Goal: Find contact information: Find contact information

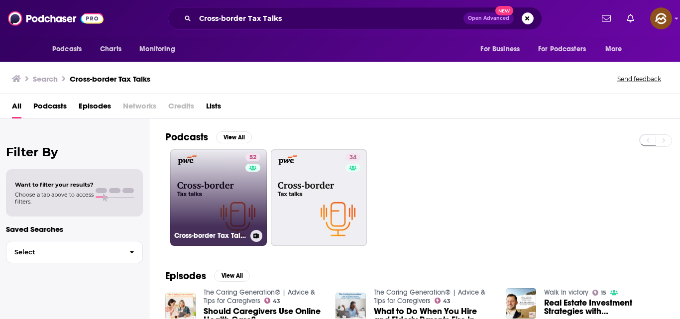
click at [225, 212] on link "52 Cross-border Tax Talks" at bounding box center [218, 197] width 97 height 97
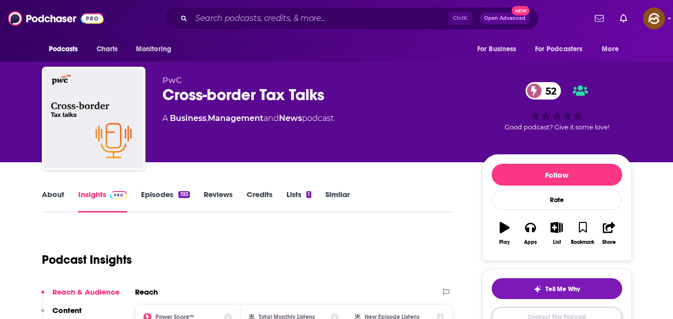
click at [510, 316] on link "Contact This Podcast" at bounding box center [557, 316] width 130 height 19
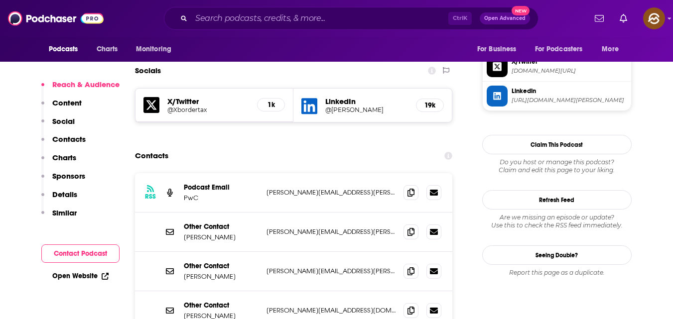
scroll to position [863, 0]
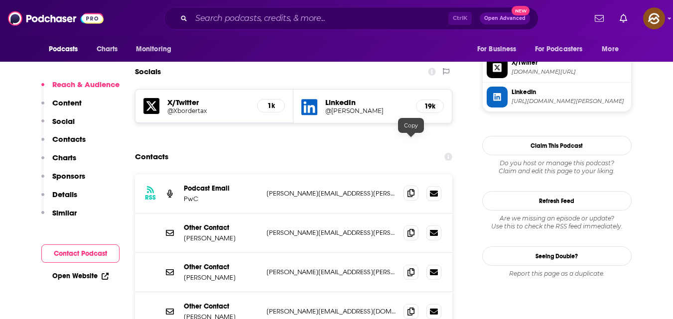
click at [408, 189] on icon at bounding box center [410, 193] width 7 height 8
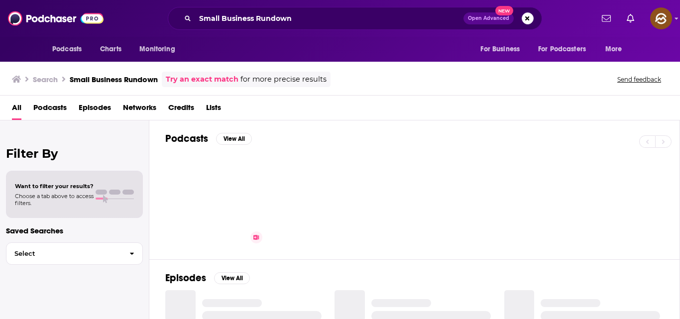
click at [240, 169] on link "Small Business Rundown" at bounding box center [218, 199] width 97 height 97
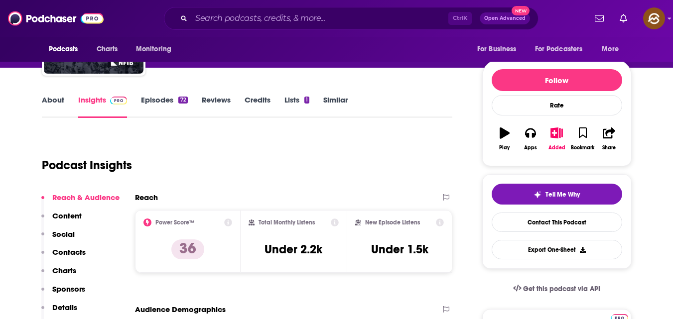
scroll to position [94, 0]
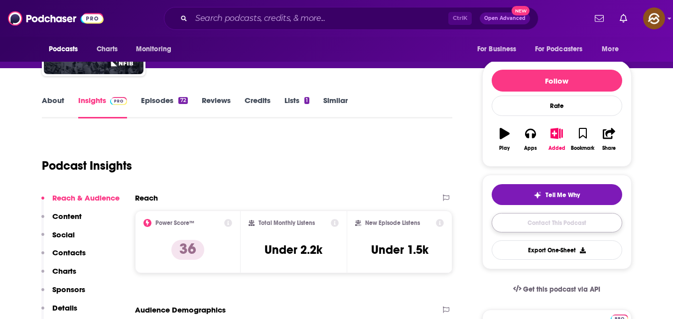
click at [557, 228] on link "Contact This Podcast" at bounding box center [557, 222] width 130 height 19
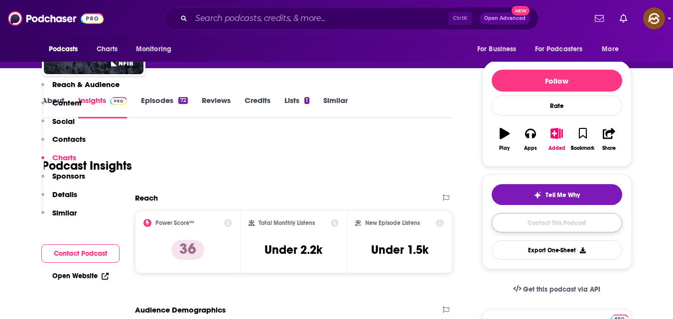
scroll to position [807, 0]
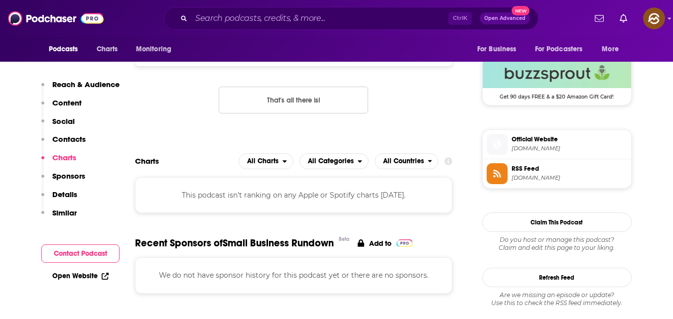
click at [75, 257] on button "Contact Podcast" at bounding box center [80, 254] width 78 height 18
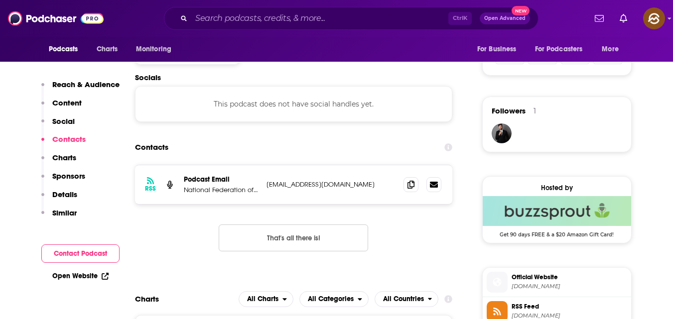
scroll to position [668, 0]
click at [413, 188] on icon at bounding box center [410, 185] width 7 height 8
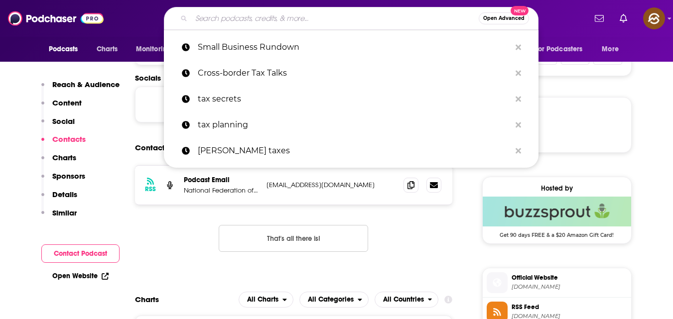
click at [379, 23] on input "Search podcasts, credits, & more..." at bounding box center [334, 18] width 287 height 16
paste input "The Financial Operator"
type input "The Financial Operator"
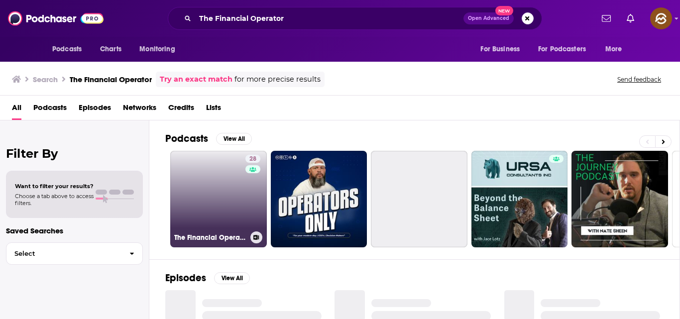
click at [229, 189] on link "28 The Financial Operator" at bounding box center [218, 199] width 97 height 97
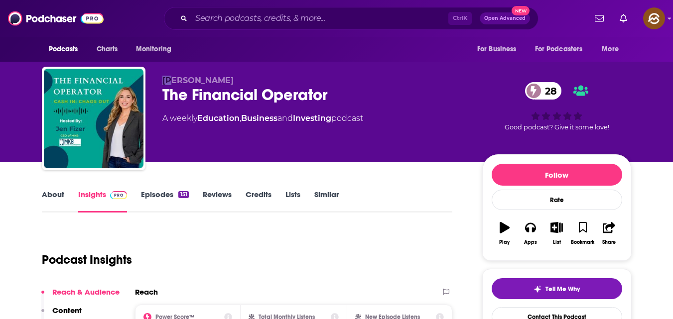
drag, startPoint x: 163, startPoint y: 78, endPoint x: 175, endPoint y: 78, distance: 12.0
click at [174, 78] on span "[PERSON_NAME]" at bounding box center [197, 80] width 71 height 9
drag, startPoint x: 180, startPoint y: 78, endPoint x: 207, endPoint y: 76, distance: 26.9
click at [207, 76] on p "[PERSON_NAME]" at bounding box center [314, 80] width 304 height 9
drag, startPoint x: 162, startPoint y: 80, endPoint x: 208, endPoint y: 80, distance: 45.8
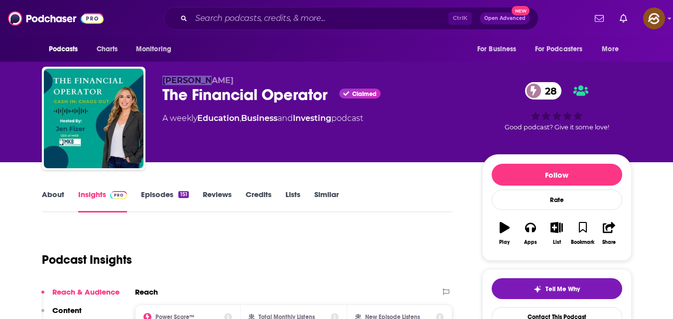
click at [206, 80] on p "[PERSON_NAME]" at bounding box center [314, 80] width 304 height 9
copy span "[PERSON_NAME]"
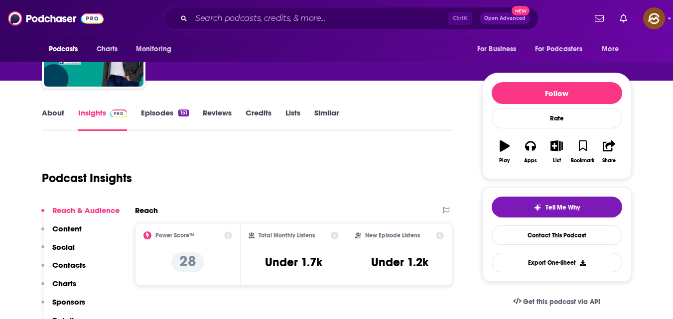
scroll to position [82, 0]
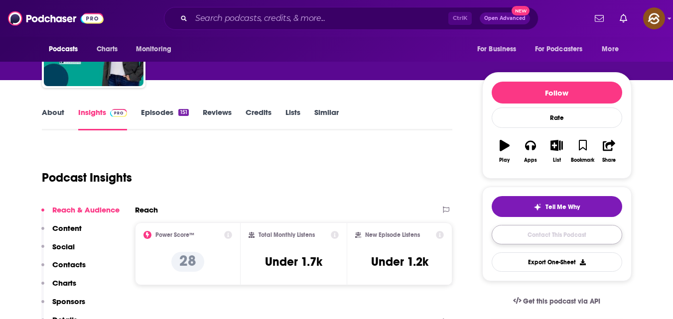
click at [551, 233] on link "Contact This Podcast" at bounding box center [557, 234] width 130 height 19
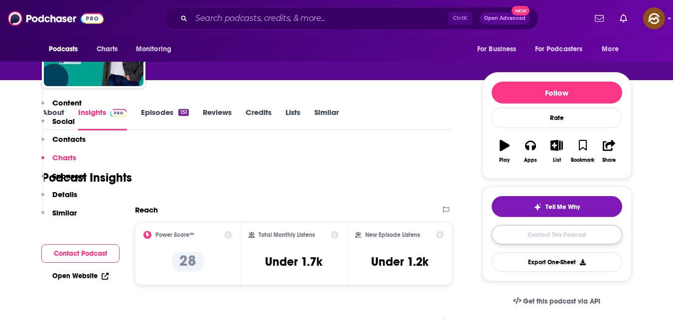
scroll to position [827, 0]
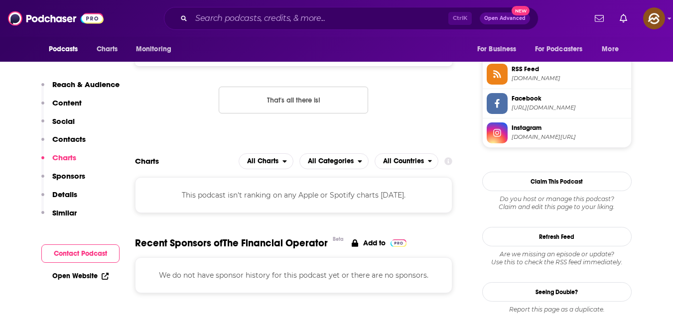
click at [80, 251] on button "Contact Podcast" at bounding box center [80, 254] width 78 height 18
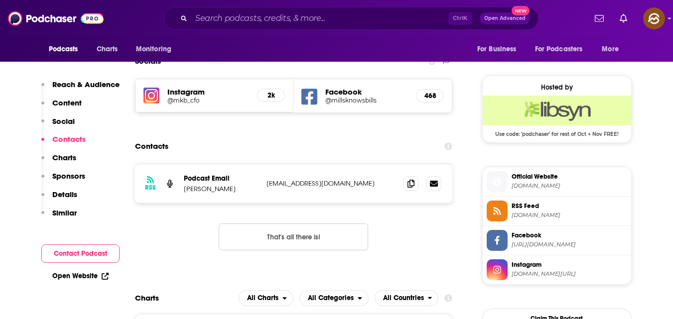
scroll to position [688, 0]
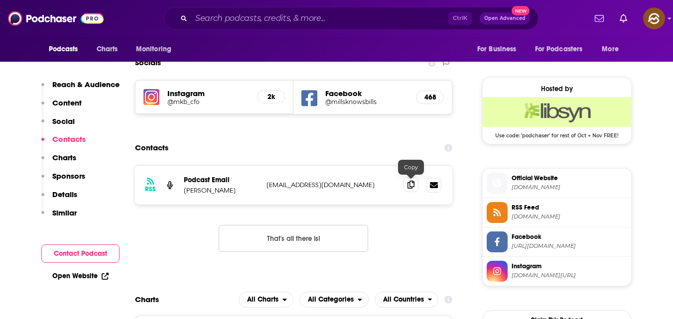
click at [410, 186] on icon at bounding box center [410, 185] width 7 height 8
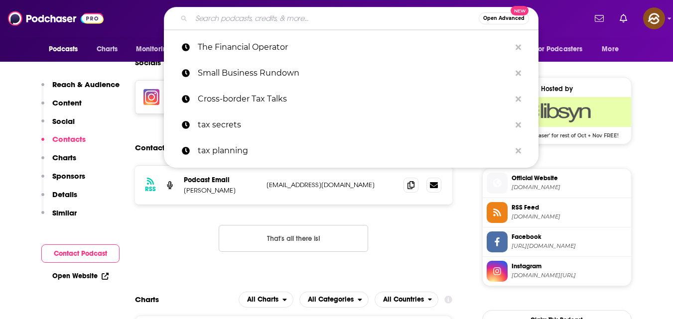
click at [332, 21] on input "Search podcasts, credits, & more..." at bounding box center [334, 18] width 287 height 16
paste input "Small Business Rundown Podcast"
type input "Small Business Rundown Podcast"
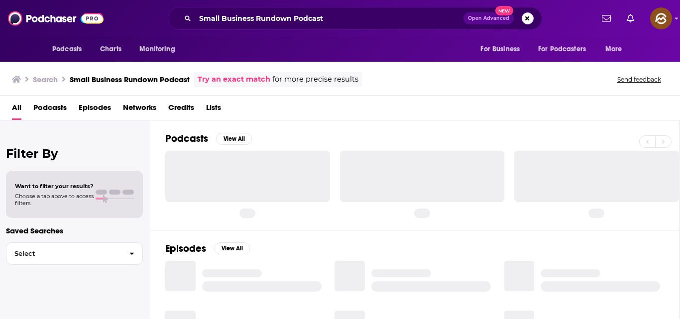
click at [250, 171] on div at bounding box center [247, 176] width 165 height 51
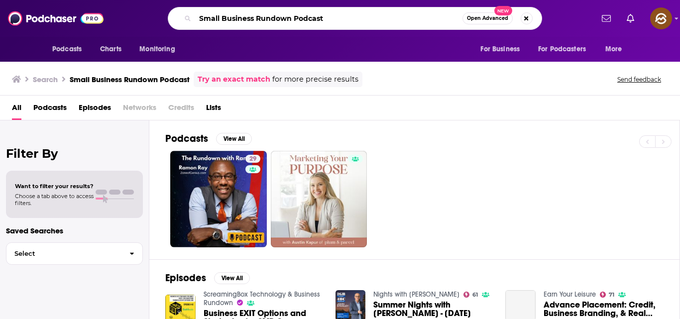
click at [343, 17] on input "Small Business Rundown Podcast" at bounding box center [328, 18] width 267 height 16
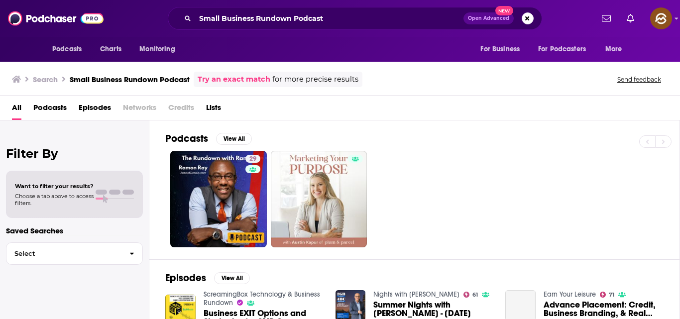
click at [254, 80] on link "Try an exact match" at bounding box center [234, 79] width 73 height 11
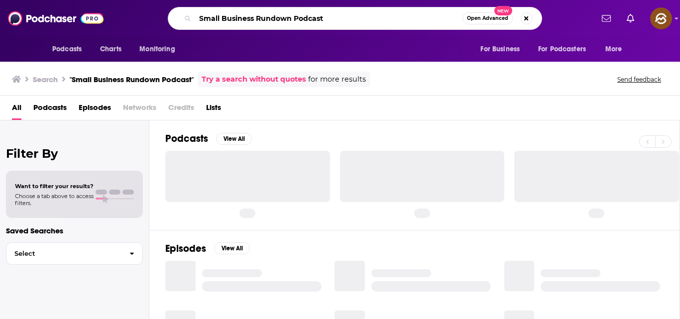
click at [340, 12] on input "Small Business Rundown Podcast" at bounding box center [328, 18] width 267 height 16
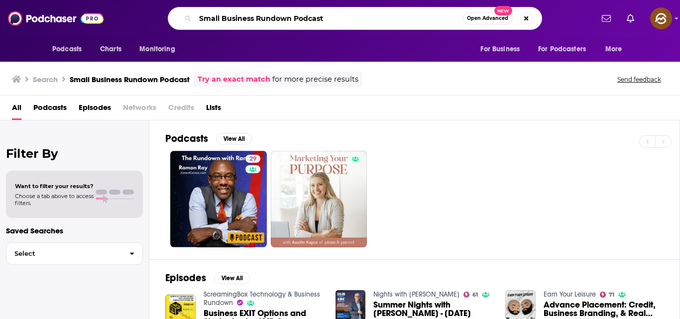
click at [338, 23] on input "Small Business Rundown Podcast" at bounding box center [328, 18] width 267 height 16
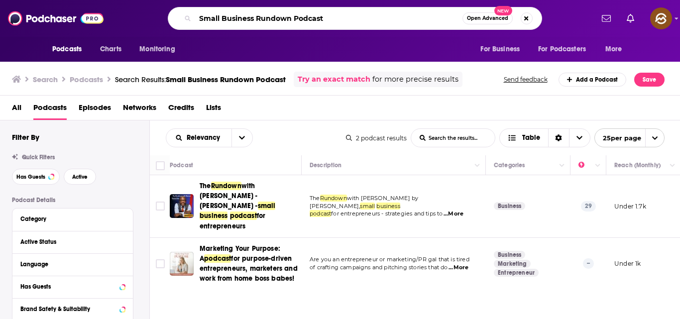
click at [348, 18] on input "Small Business Rundown Podcast" at bounding box center [328, 18] width 267 height 16
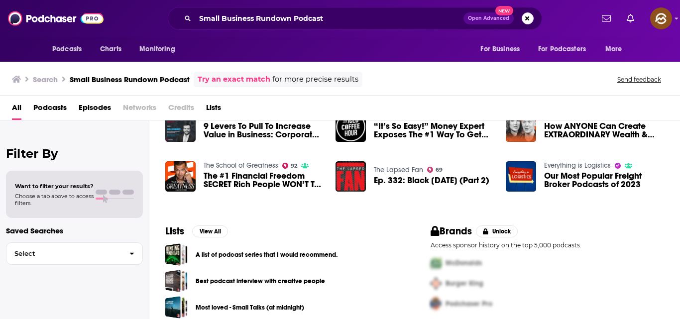
scroll to position [240, 0]
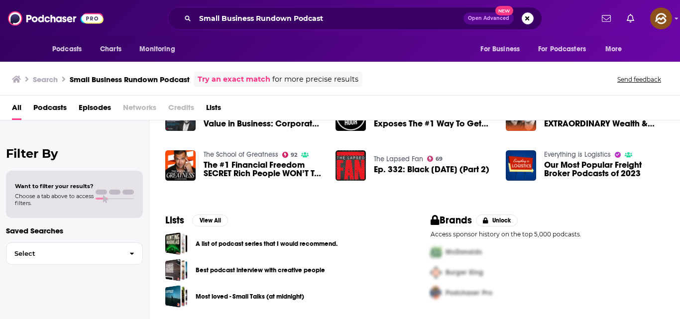
click at [250, 75] on link "Try an exact match" at bounding box center [234, 79] width 73 height 11
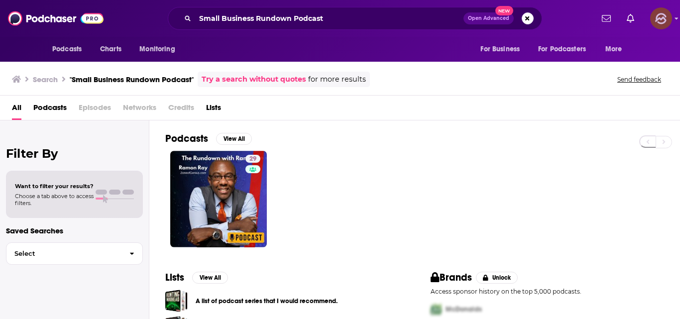
click at [655, 16] on img "Logged in as hey85204" at bounding box center [662, 18] width 22 height 22
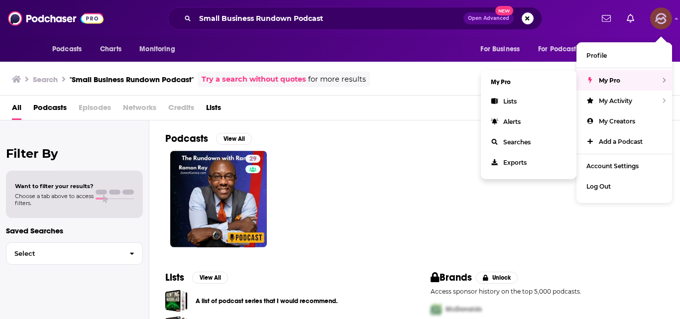
click at [612, 79] on span "My Pro" at bounding box center [609, 80] width 21 height 7
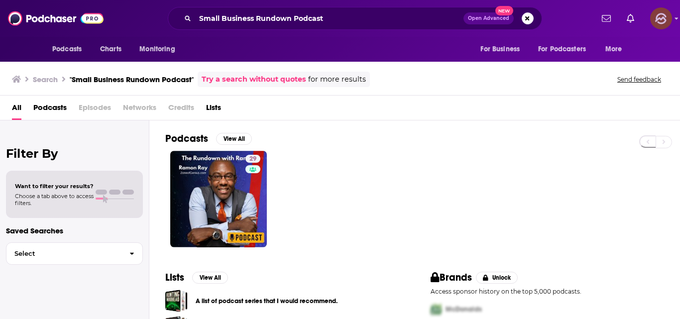
click at [657, 20] on img "Logged in as hey85204" at bounding box center [662, 18] width 22 height 22
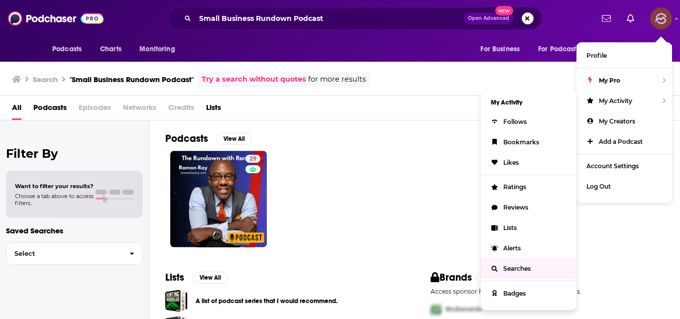
click at [527, 269] on span "Searches" at bounding box center [517, 268] width 27 height 7
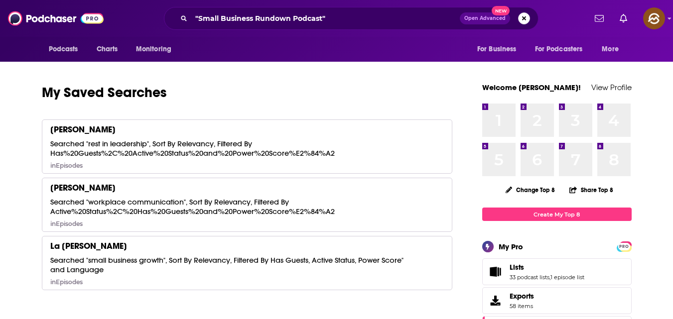
click at [528, 17] on button "Search podcasts, credits, & more..." at bounding box center [524, 18] width 12 height 12
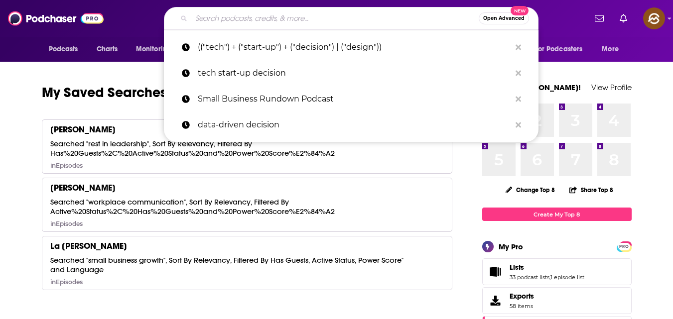
paste input "Small Business Rundown Podcast"
type input "Small Business Rundown Podcast"
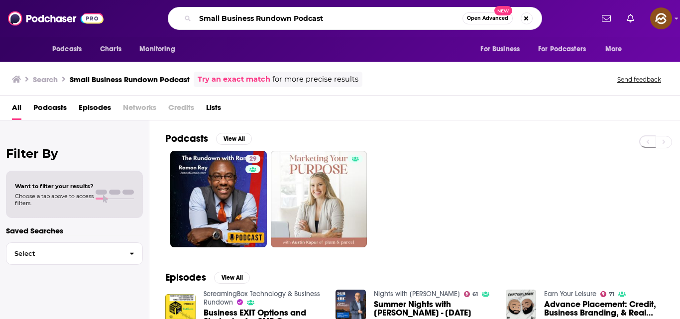
click at [335, 12] on input "Small Business Rundown Podcast" at bounding box center [328, 18] width 267 height 16
type input "S"
paste input "Vast Voice: Telling Business Secrets to Entrepreneurs"
type input "Vast Voice: Telling Business Secrets to Entrepreneurs"
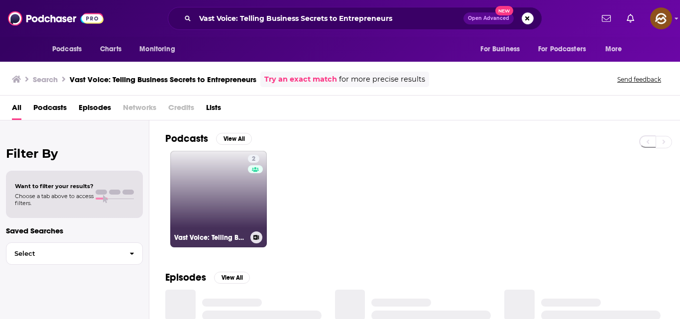
click at [218, 220] on link "2 Vast Voice: Telling Business Secrets to Entrepreneurs!" at bounding box center [218, 199] width 97 height 97
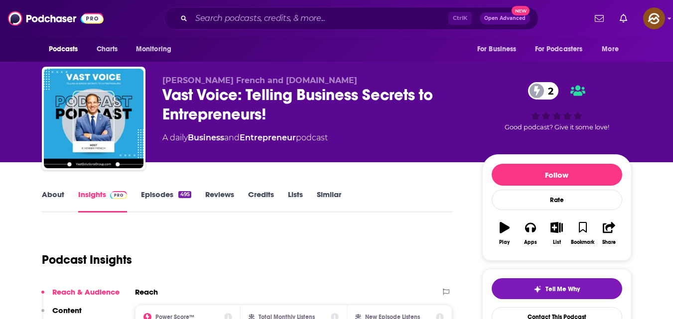
click at [165, 78] on span "R. Kenner French and VastSolutionsGroup.com" at bounding box center [259, 80] width 195 height 9
click at [162, 80] on p "R. Kenner French and VastSolutionsGroup.com" at bounding box center [314, 80] width 304 height 9
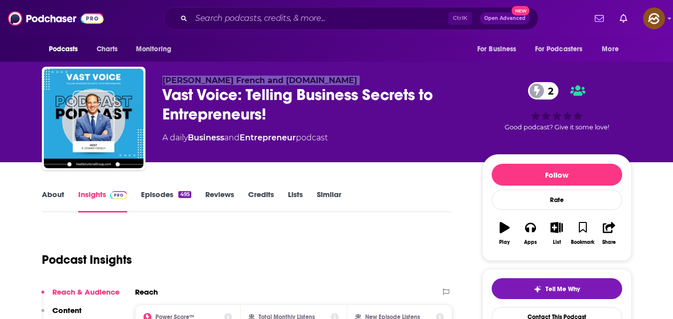
copy p "R. Kenner French and VastSolutionsGroup.com"
click at [576, 308] on link "Contact This Podcast" at bounding box center [557, 316] width 130 height 19
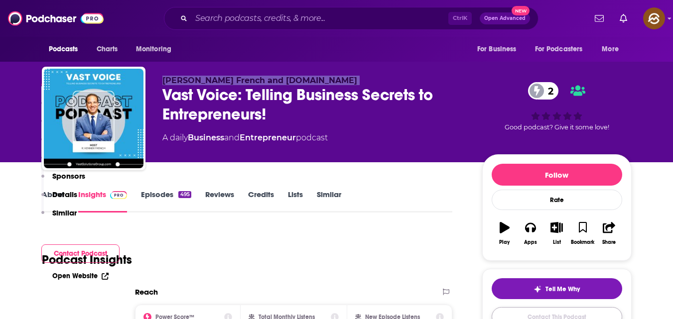
scroll to position [928, 0]
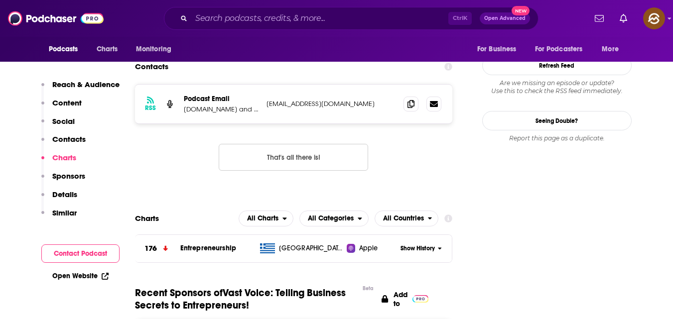
click at [76, 136] on p "Contacts" at bounding box center [68, 138] width 33 height 9
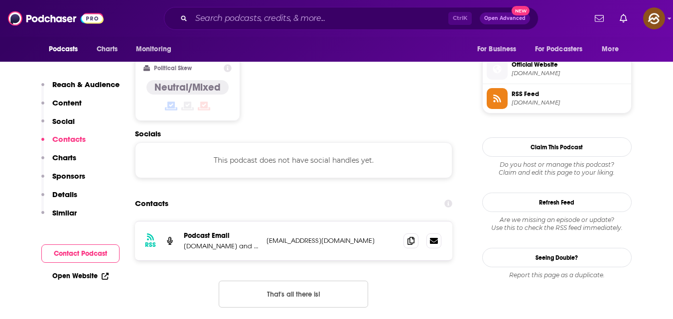
scroll to position [789, 0]
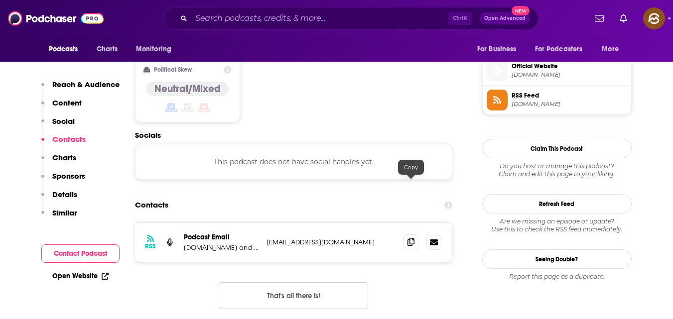
click at [411, 238] on icon at bounding box center [410, 242] width 7 height 8
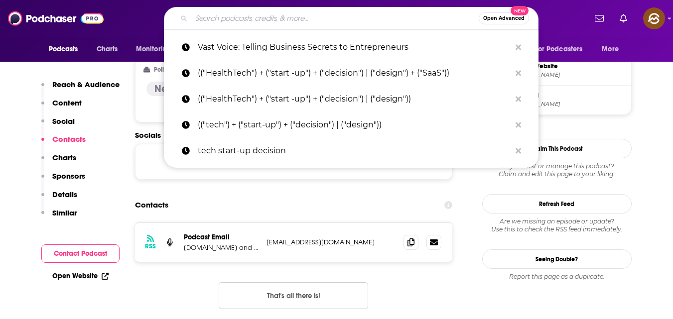
click at [316, 23] on input "Search podcasts, credits, & more..." at bounding box center [334, 18] width 287 height 16
paste input "The New Money Habits Podcast"
type input "The New Money Habits Podcast"
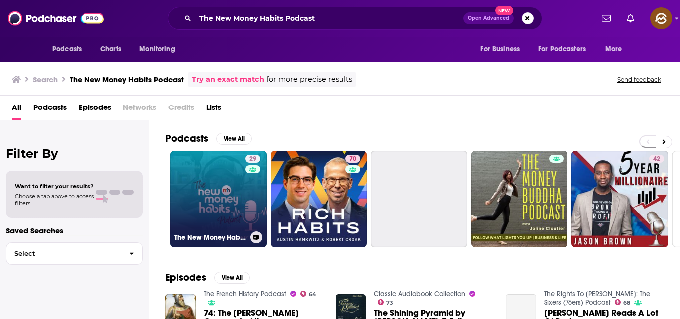
click at [213, 189] on link "29 The New Money Habits Podcast" at bounding box center [218, 199] width 97 height 97
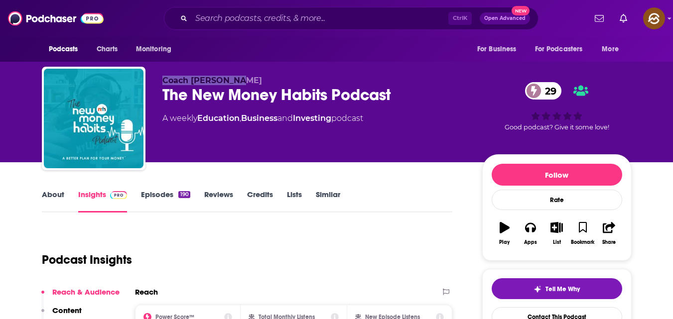
drag, startPoint x: 161, startPoint y: 79, endPoint x: 244, endPoint y: 80, distance: 82.2
click at [244, 80] on div "Coach Nino Villa The New Money Habits Podcast 29 A weekly Education , Business …" at bounding box center [337, 121] width 590 height 108
copy span "Coach Nino Villa"
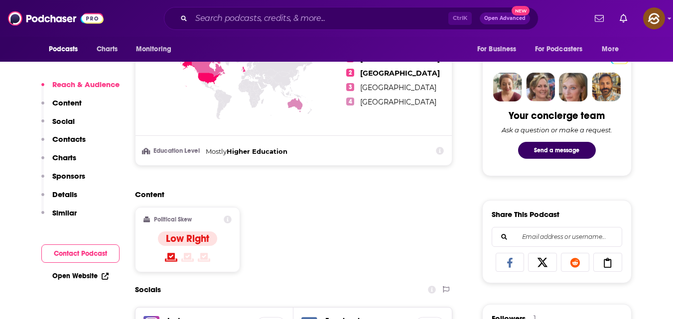
scroll to position [459, 0]
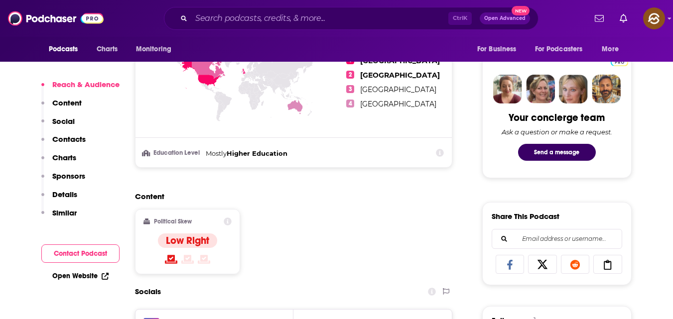
click at [75, 256] on button "Contact Podcast" at bounding box center [80, 254] width 78 height 18
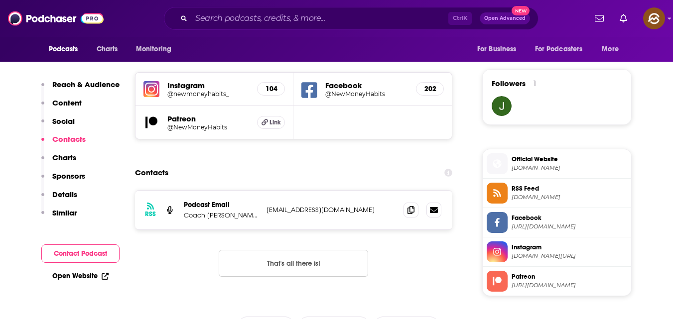
scroll to position [721, 0]
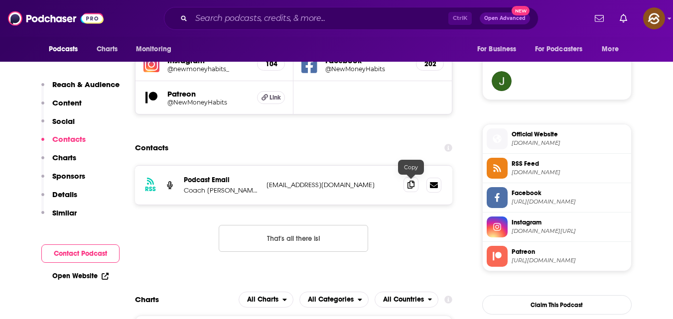
click at [408, 188] on icon at bounding box center [410, 185] width 7 height 8
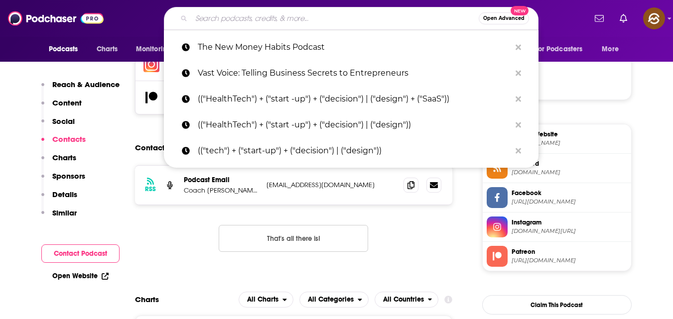
click at [279, 19] on input "Search podcasts, credits, & more..." at bounding box center [334, 18] width 287 height 16
paste input "Things Entrepreneurs Should Know"
type input "Things Entrepreneurs Should Know"
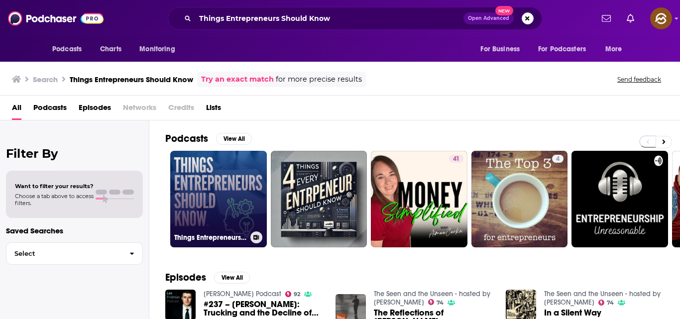
click at [202, 218] on link "Things Entrepreneurs Should Know" at bounding box center [218, 199] width 97 height 97
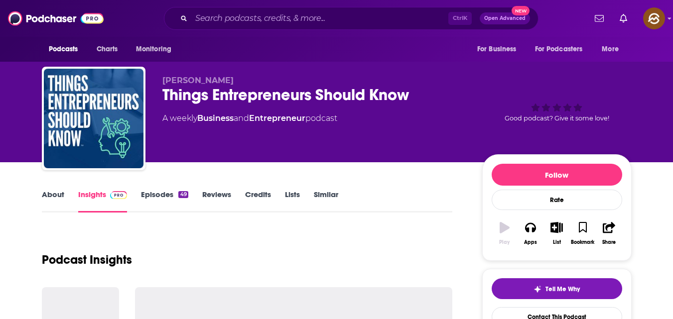
click at [163, 81] on span "Chip Schweiger" at bounding box center [197, 80] width 71 height 9
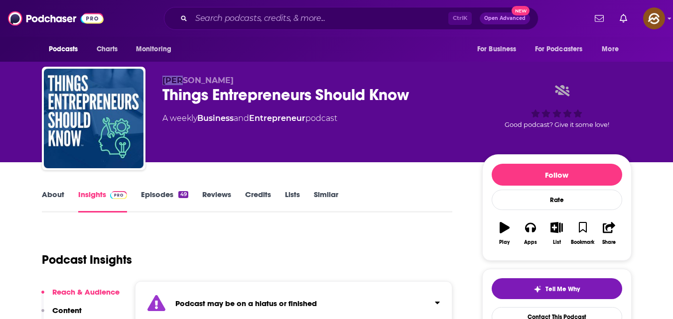
copy span "Chip Schweiger"
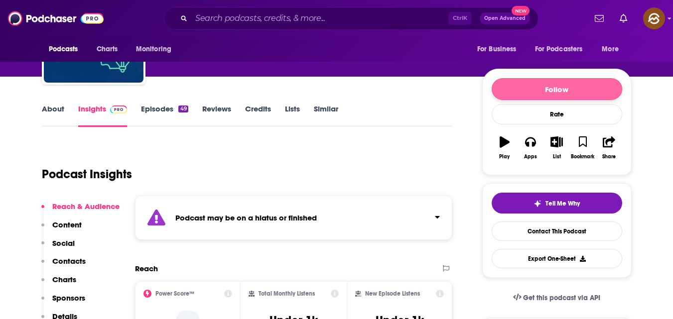
scroll to position [86, 0]
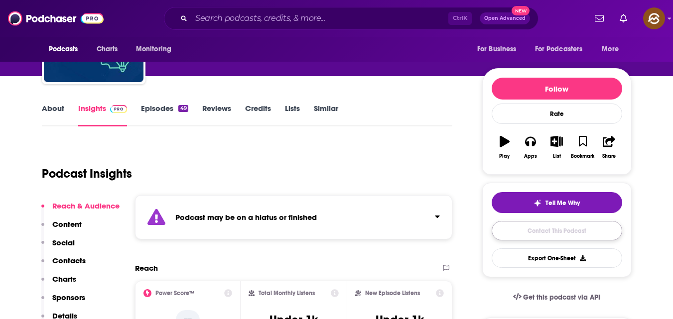
click at [541, 239] on link "Contact This Podcast" at bounding box center [557, 230] width 130 height 19
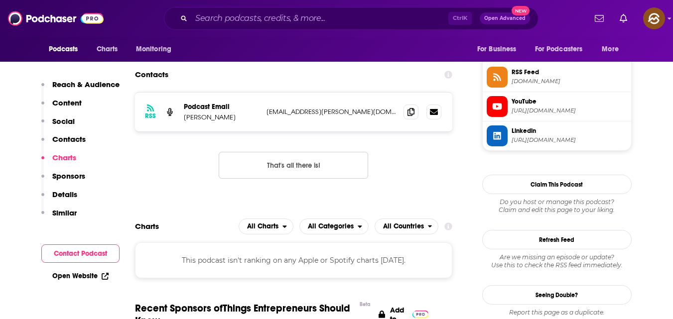
scroll to position [793, 0]
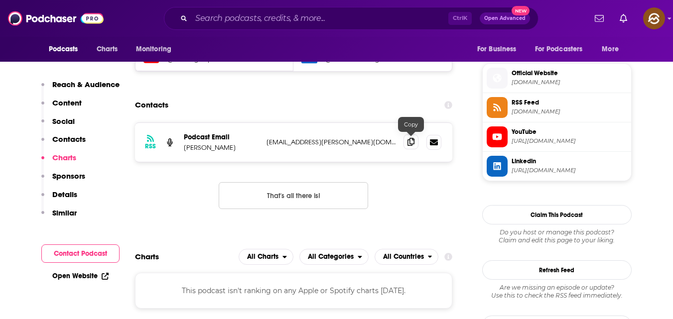
click at [408, 144] on icon at bounding box center [410, 142] width 7 height 8
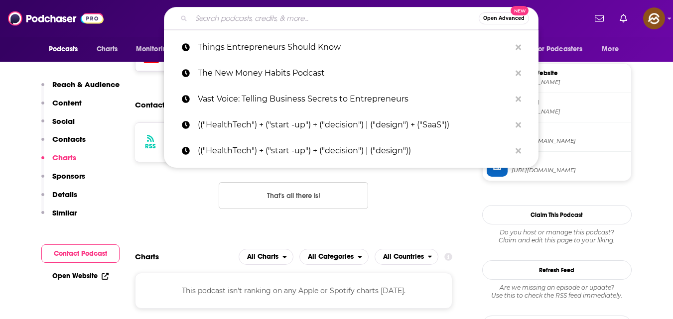
click at [312, 19] on input "Search podcasts, credits, & more..." at bounding box center [334, 18] width 287 height 16
paste input "Small Business Rundown Podcast"
type input "Small Business Rundown Podcast"
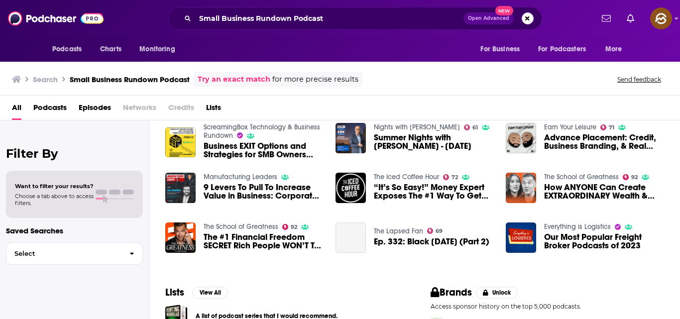
scroll to position [240, 0]
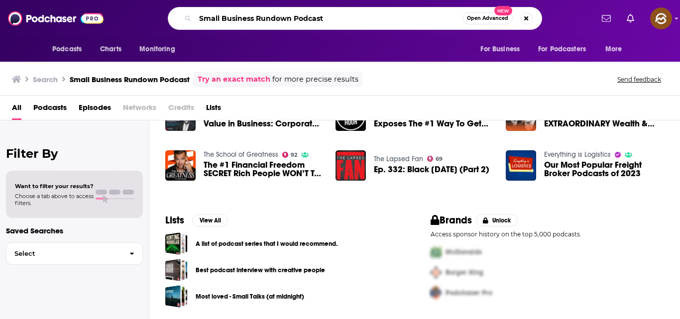
click at [353, 16] on input "Small Business Rundown Podcast" at bounding box center [328, 18] width 267 height 16
type input "S"
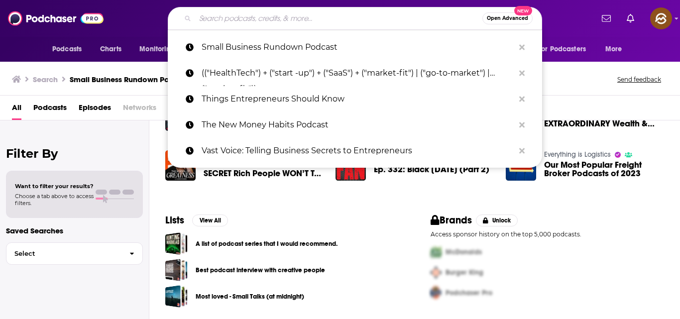
paste input "Smart Money Moves"
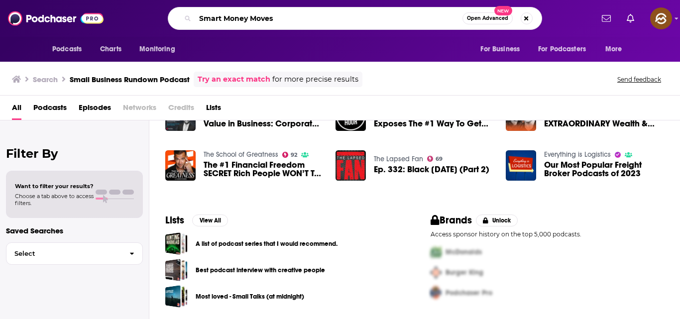
type input "Smart Money Moves"
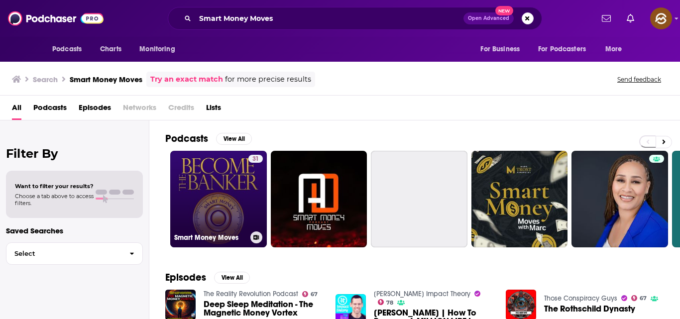
click at [224, 184] on link "31 Smart Money Moves" at bounding box center [218, 199] width 97 height 97
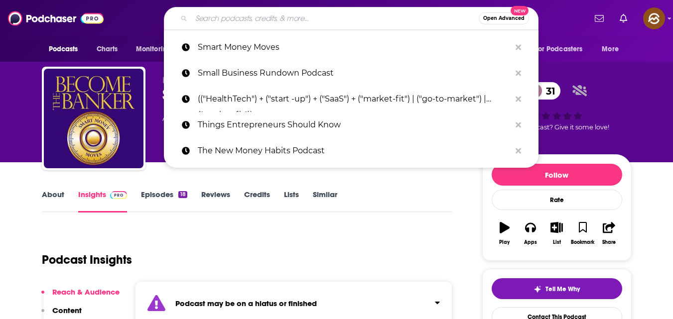
click at [289, 21] on input "Search podcasts, credits, & more..." at bounding box center [334, 18] width 287 height 16
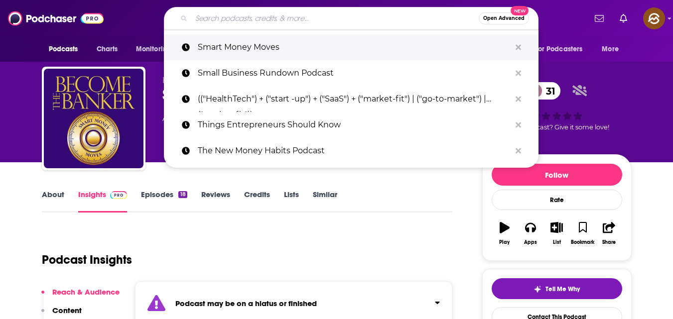
click at [214, 41] on p "Smart Money Moves" at bounding box center [354, 47] width 313 height 26
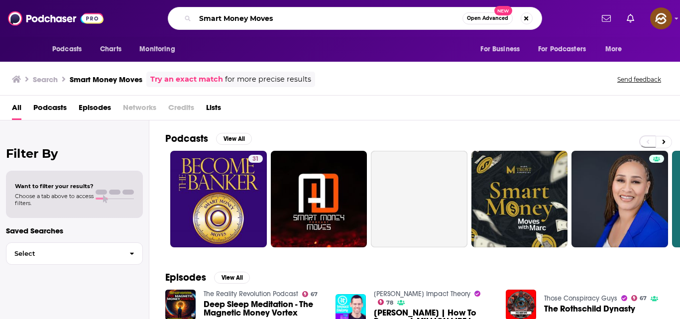
click at [284, 13] on input "Smart Money Moves" at bounding box center [328, 18] width 267 height 16
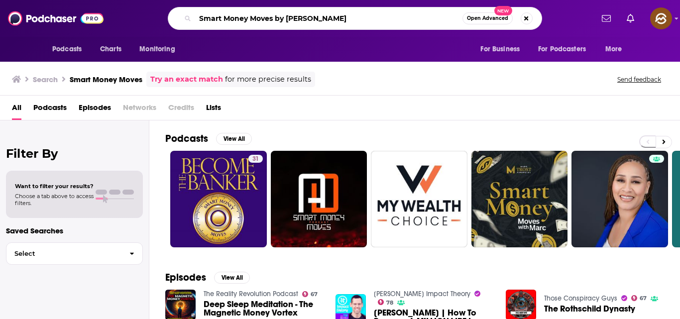
type input "Smart Money Moves by michelle tylor"
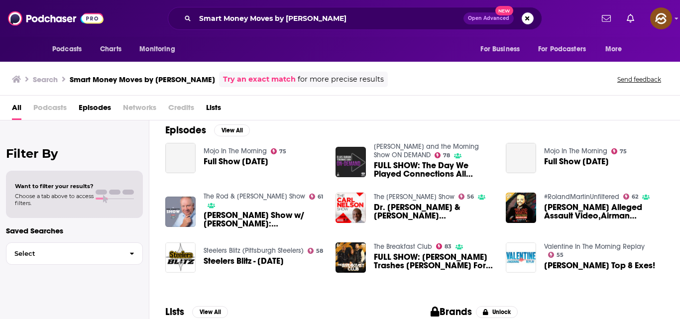
scroll to position [101, 0]
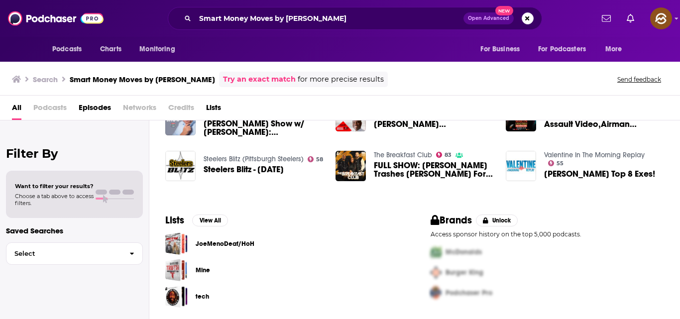
click at [92, 109] on span "Episodes" at bounding box center [95, 110] width 32 height 20
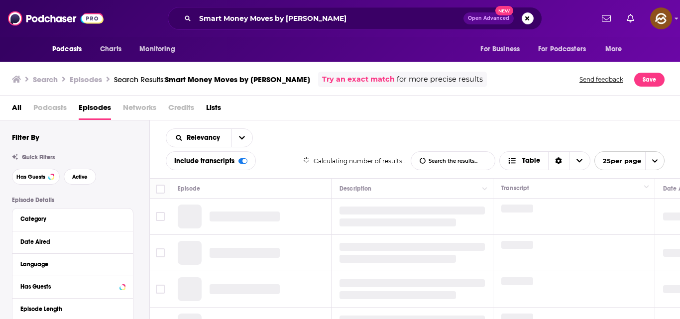
click at [55, 108] on span "Podcasts" at bounding box center [49, 110] width 33 height 20
click at [19, 107] on span "All" at bounding box center [16, 110] width 9 height 20
